Goal: Information Seeking & Learning: Learn about a topic

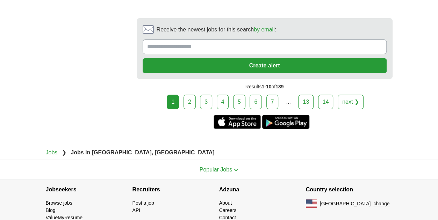
scroll to position [1373, 0]
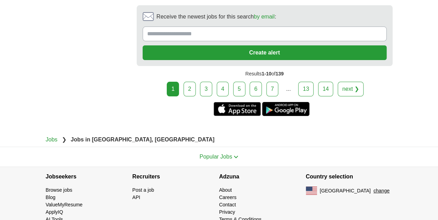
click at [189, 90] on link "2" at bounding box center [189, 89] width 12 height 15
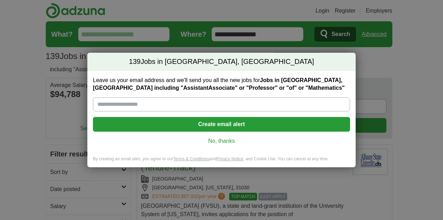
click at [227, 139] on link "No, thanks" at bounding box center [221, 141] width 246 height 8
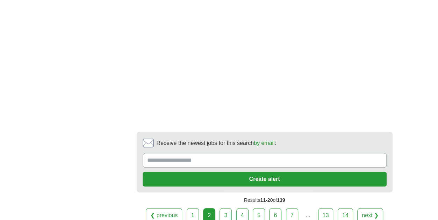
scroll to position [1457, 0]
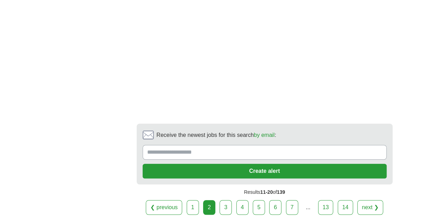
click at [230, 200] on link "3" at bounding box center [225, 207] width 12 height 15
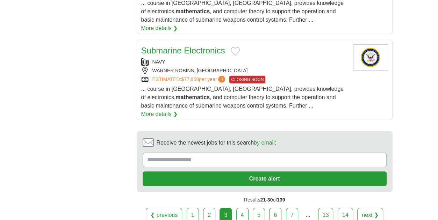
scroll to position [1052, 0]
